Goal: Transaction & Acquisition: Register for event/course

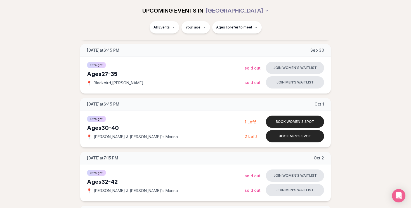
scroll to position [235, 0]
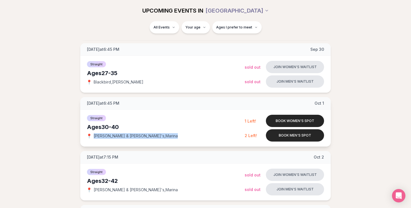
drag, startPoint x: 133, startPoint y: 136, endPoint x: 94, endPoint y: 138, distance: 39.2
click at [94, 138] on span "[PERSON_NAME] & [PERSON_NAME]'s , [PERSON_NAME]" at bounding box center [136, 136] width 84 height 6
copy span "[PERSON_NAME] & [PERSON_NAME]'s , [PERSON_NAME]"
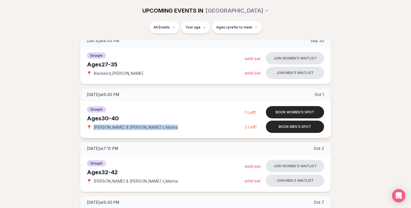
scroll to position [246, 0]
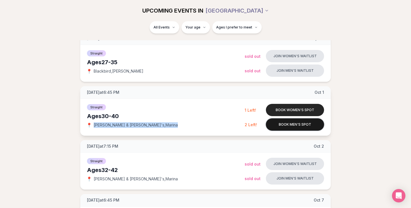
click at [288, 126] on button "Book men's spot" at bounding box center [295, 125] width 58 height 12
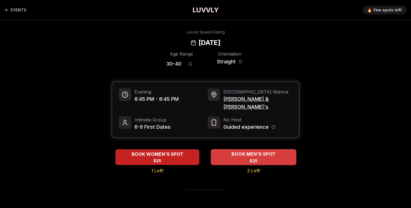
click at [240, 151] on div "BOOK MEN'S SPOT $25" at bounding box center [254, 157] width 86 height 15
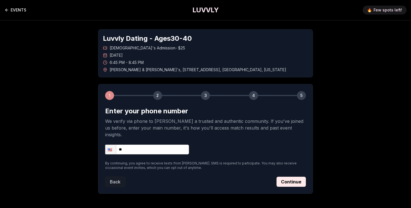
click at [8, 10] on icon "Back to events" at bounding box center [6, 10] width 4 height 4
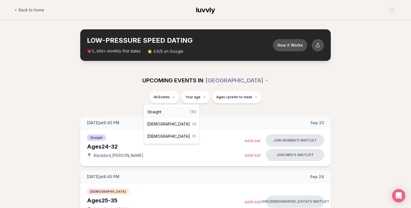
click at [163, 110] on div "Straight ( 15 )" at bounding box center [171, 112] width 53 height 12
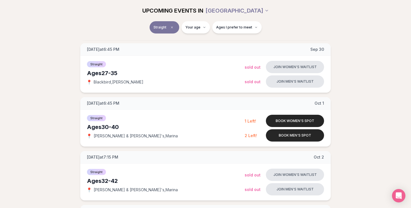
scroll to position [224, 0]
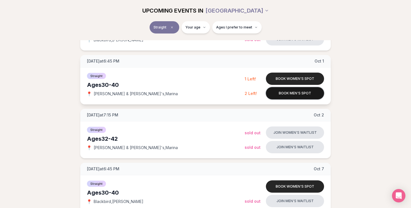
click at [287, 96] on button "Book men's spot" at bounding box center [295, 93] width 58 height 12
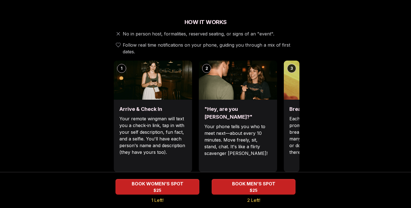
scroll to position [194, 0]
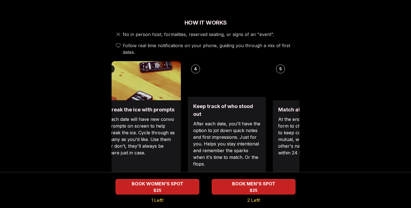
click at [102, 119] on div "Luvvly Speed Dating [DATE] Age Range 30 - 40 Orientation Straight Evening 6:45 …" at bounding box center [205, 184] width 383 height 696
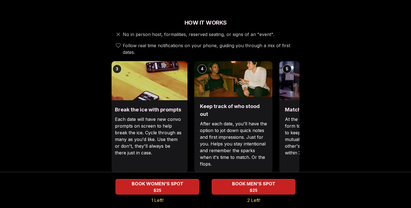
click at [200, 124] on p "After each date, you'll have the option to jot down quick notes and first impre…" at bounding box center [233, 144] width 67 height 47
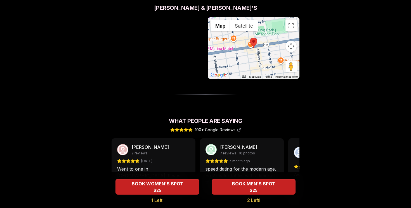
scroll to position [470, 0]
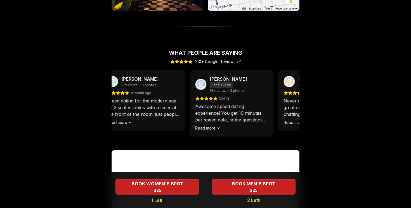
click at [159, 101] on p "speed dating for the modern age. no 2 seater tables with a timer at the front o…" at bounding box center [143, 108] width 73 height 20
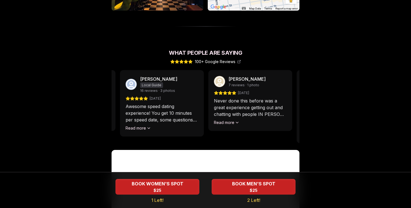
click at [161, 104] on p "Awesome speed dating experience! You get 10 minutes per speed date, some questi…" at bounding box center [162, 113] width 73 height 20
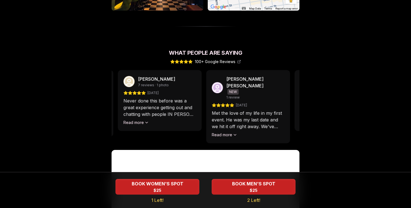
click at [168, 103] on p "Never done this before was a great experience getting out and chatting with peo…" at bounding box center [159, 108] width 73 height 20
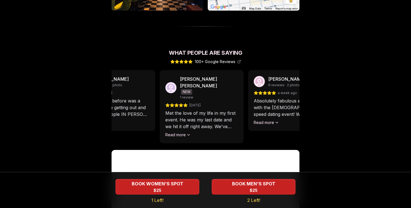
click at [212, 116] on p "Met the love of my life in my first event. He was my last date and we hit it of…" at bounding box center [201, 120] width 73 height 20
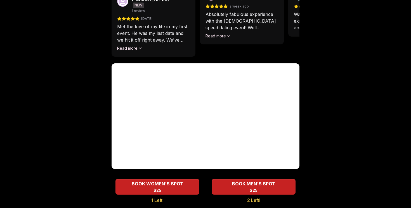
scroll to position [557, 0]
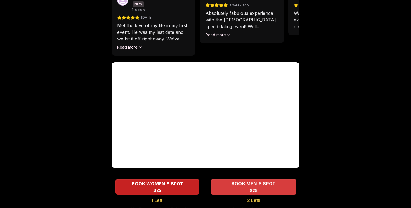
click at [265, 186] on span "BOOK MEN'S SPOT" at bounding box center [253, 184] width 46 height 7
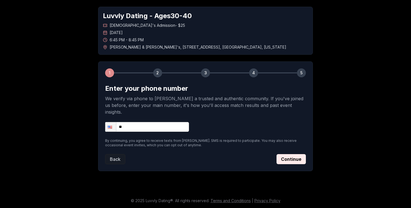
scroll to position [16, 0]
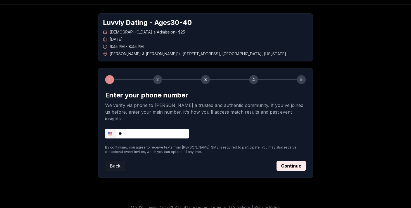
click at [158, 129] on input "**" at bounding box center [147, 134] width 84 height 10
type input "**********"
click at [288, 161] on button "Continue" at bounding box center [291, 166] width 29 height 10
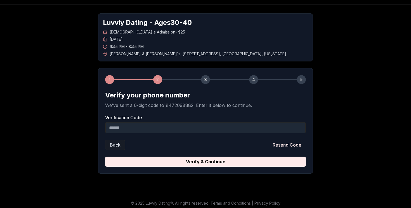
click at [134, 129] on input "Verification Code" at bounding box center [205, 127] width 201 height 11
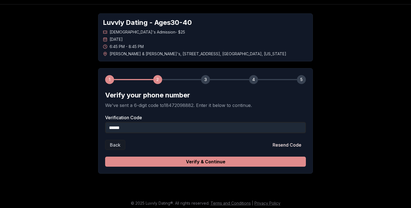
type input "******"
click at [195, 163] on button "Verify & Continue" at bounding box center [205, 162] width 201 height 10
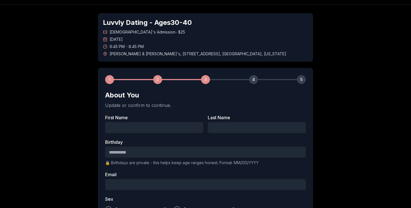
click at [146, 126] on input "First Name" at bounding box center [154, 127] width 98 height 11
type input "*****"
type input "******"
type input "**********"
click at [133, 158] on input "Birthday" at bounding box center [205, 152] width 201 height 11
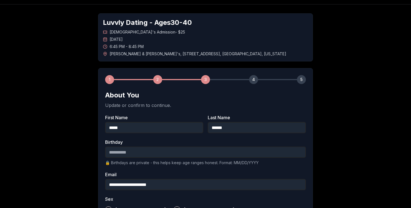
click at [136, 151] on input "Birthday" at bounding box center [205, 152] width 201 height 11
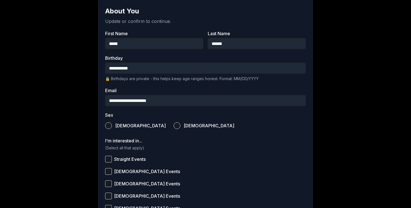
scroll to position [101, 0]
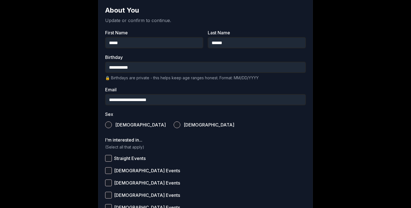
click at [110, 125] on button "[DEMOGRAPHIC_DATA]" at bounding box center [108, 125] width 7 height 7
click at [108, 160] on button "Straight Events" at bounding box center [108, 158] width 7 height 7
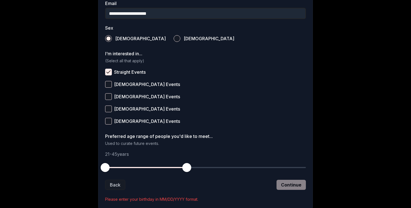
scroll to position [188, 0]
drag, startPoint x: 103, startPoint y: 170, endPoint x: 130, endPoint y: 169, distance: 26.9
click at [130, 169] on span "button" at bounding box center [128, 167] width 9 height 9
drag, startPoint x: 187, startPoint y: 166, endPoint x: 164, endPoint y: 165, distance: 22.7
click at [164, 165] on span "button" at bounding box center [163, 167] width 9 height 9
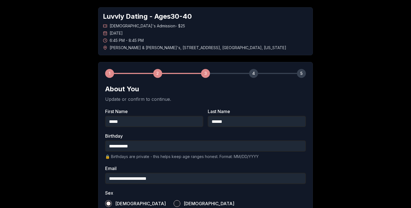
scroll to position [20, 0]
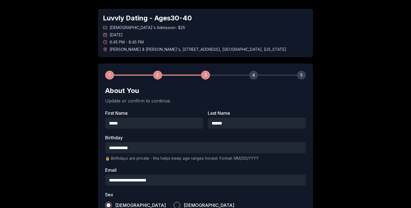
click at [141, 150] on input "**********" at bounding box center [205, 147] width 201 height 11
click at [123, 149] on input "**********" at bounding box center [205, 147] width 201 height 11
click at [82, 152] on div "**********" at bounding box center [206, 186] width 392 height 373
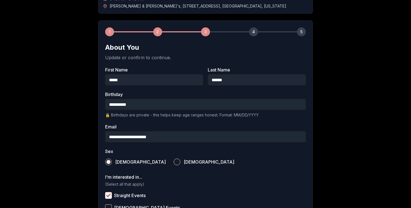
scroll to position [65, 0]
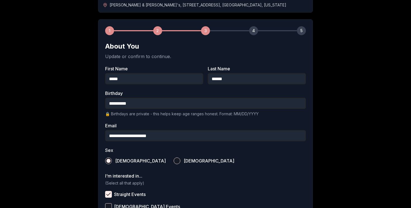
click at [117, 105] on input "**********" at bounding box center [205, 103] width 201 height 11
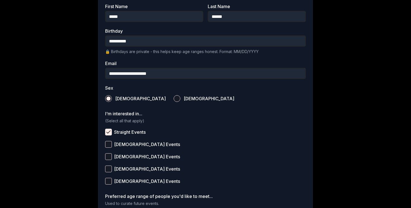
scroll to position [190, 0]
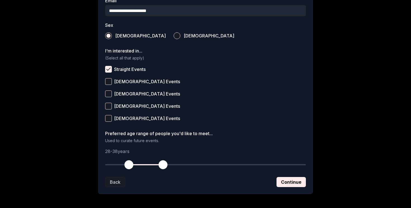
type input "**********"
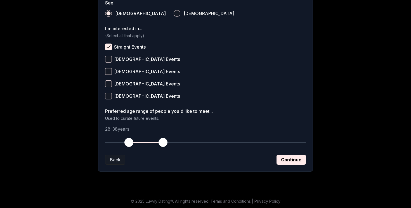
scroll to position [213, 0]
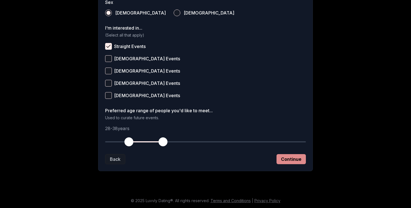
click at [289, 163] on button "Continue" at bounding box center [291, 159] width 29 height 10
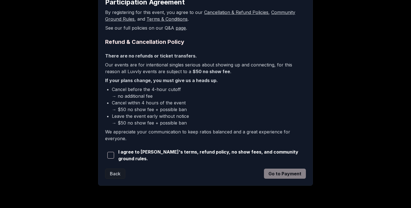
scroll to position [110, 0]
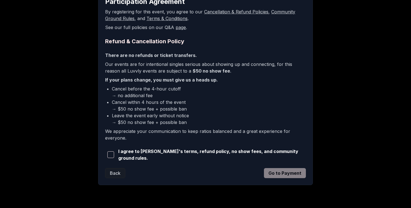
click at [109, 154] on span "button" at bounding box center [110, 155] width 7 height 7
click at [302, 176] on button "Go to Payment" at bounding box center [285, 173] width 42 height 10
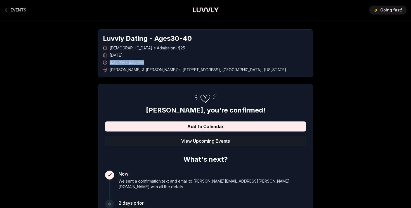
drag, startPoint x: 145, startPoint y: 63, endPoint x: 109, endPoint y: 63, distance: 35.3
click at [110, 63] on span "6:45 PM - 8:45 PM" at bounding box center [127, 63] width 34 height 6
click at [149, 72] on span "[PERSON_NAME] & [PERSON_NAME]'s , [STREET_ADDRESS][US_STATE]" at bounding box center [198, 70] width 177 height 6
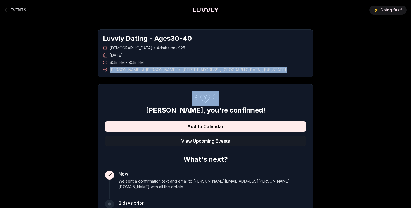
click at [149, 72] on span "[PERSON_NAME] & [PERSON_NAME]'s , [STREET_ADDRESS][US_STATE]" at bounding box center [198, 70] width 177 height 6
copy span "[PERSON_NAME] & [PERSON_NAME]'s , [STREET_ADDRESS][US_STATE]"
